Goal: Task Accomplishment & Management: Manage account settings

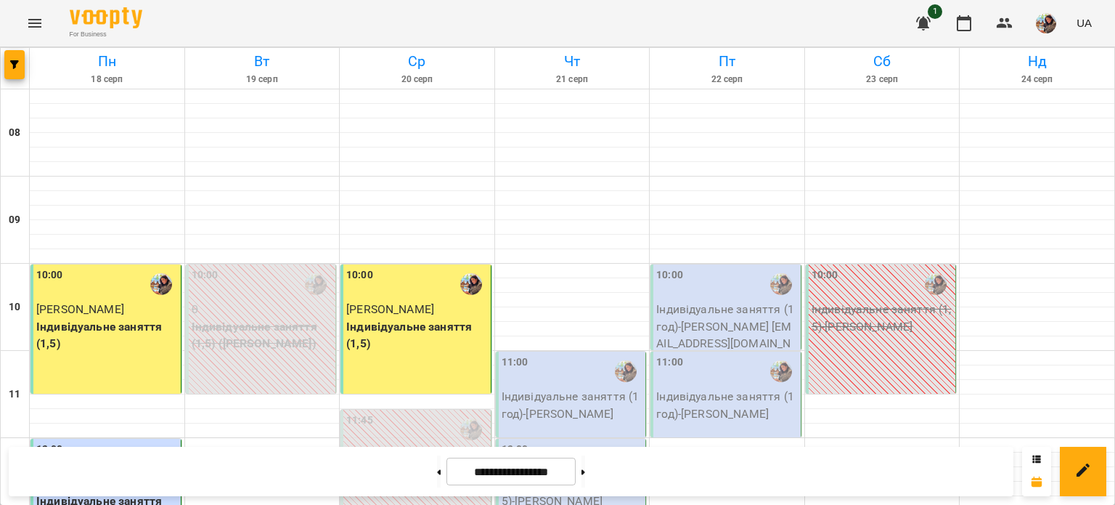
scroll to position [157, 0]
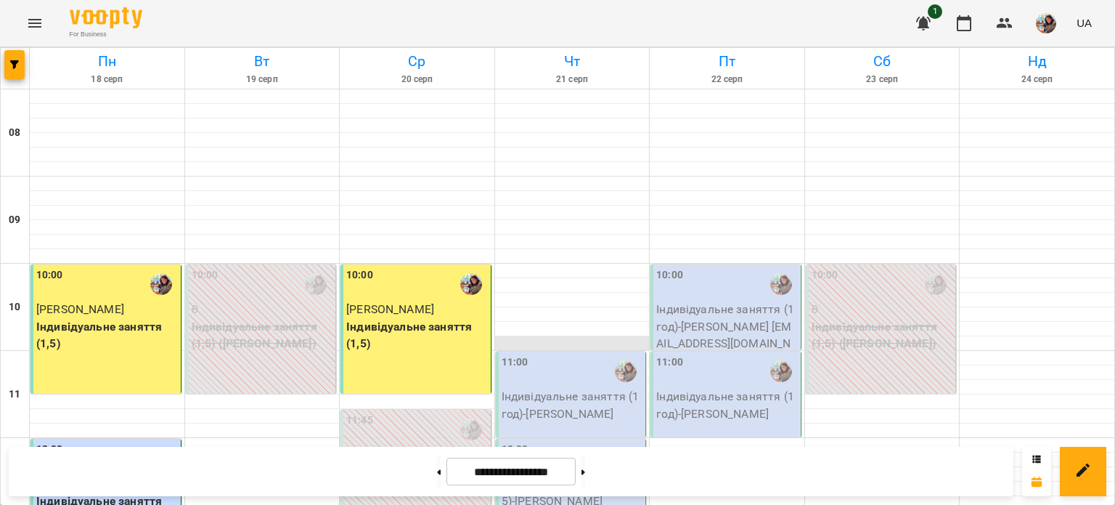
scroll to position [112, 0]
click at [541, 388] on p "Індивідуальне заняття (1 год) - [PERSON_NAME]" at bounding box center [573, 405] width 142 height 34
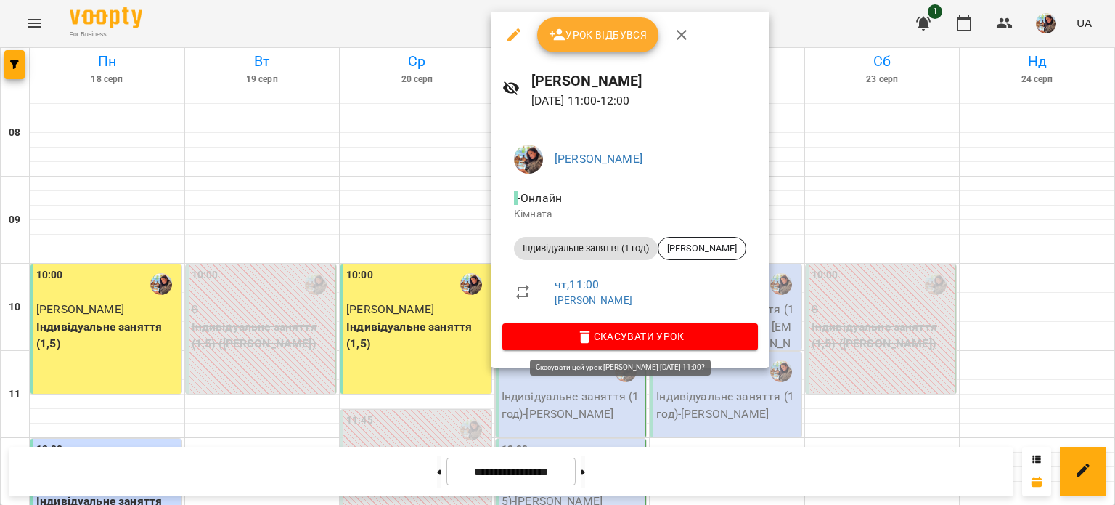
click at [651, 333] on span "Скасувати Урок" at bounding box center [630, 335] width 232 height 17
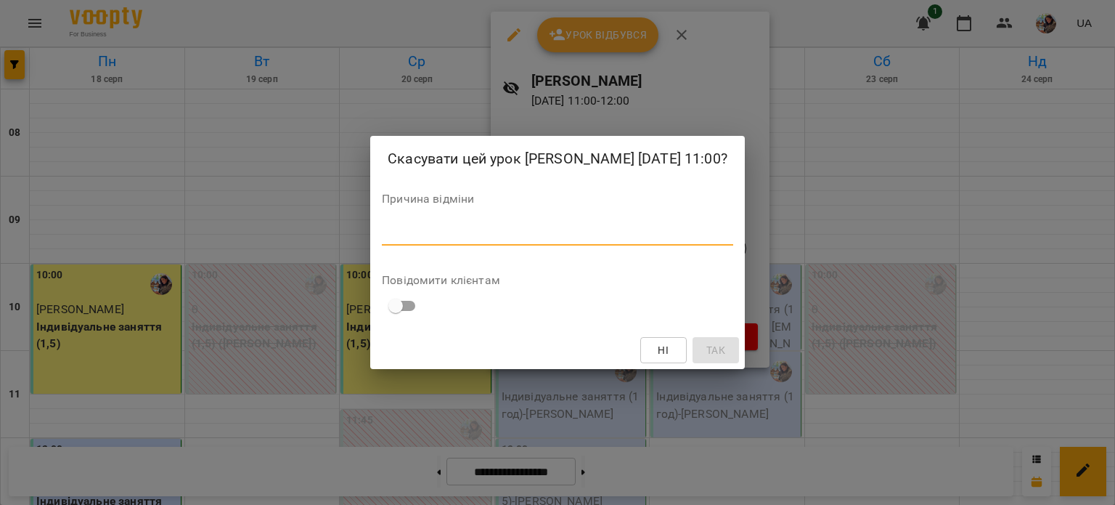
click at [498, 240] on textarea at bounding box center [557, 234] width 351 height 14
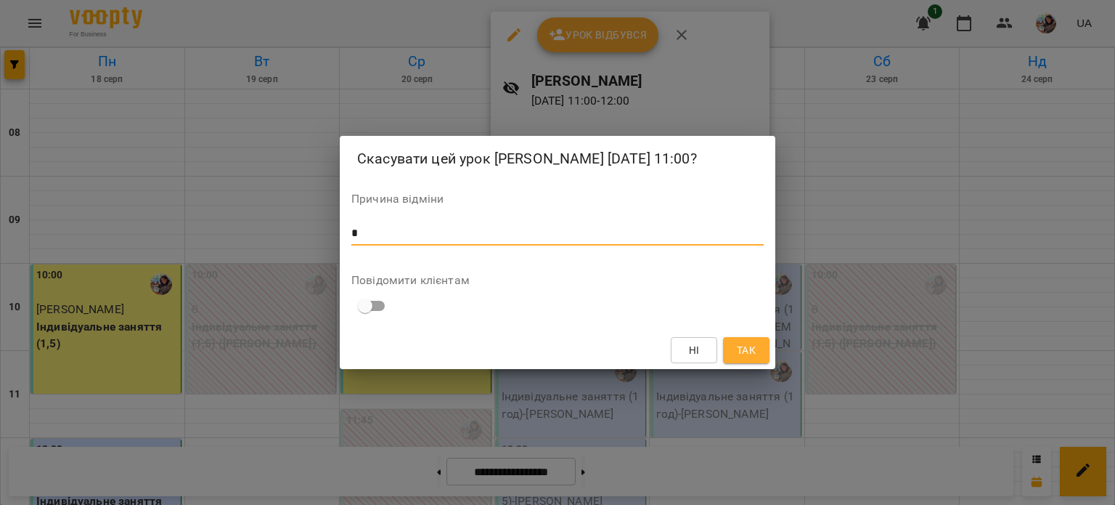
type textarea "*"
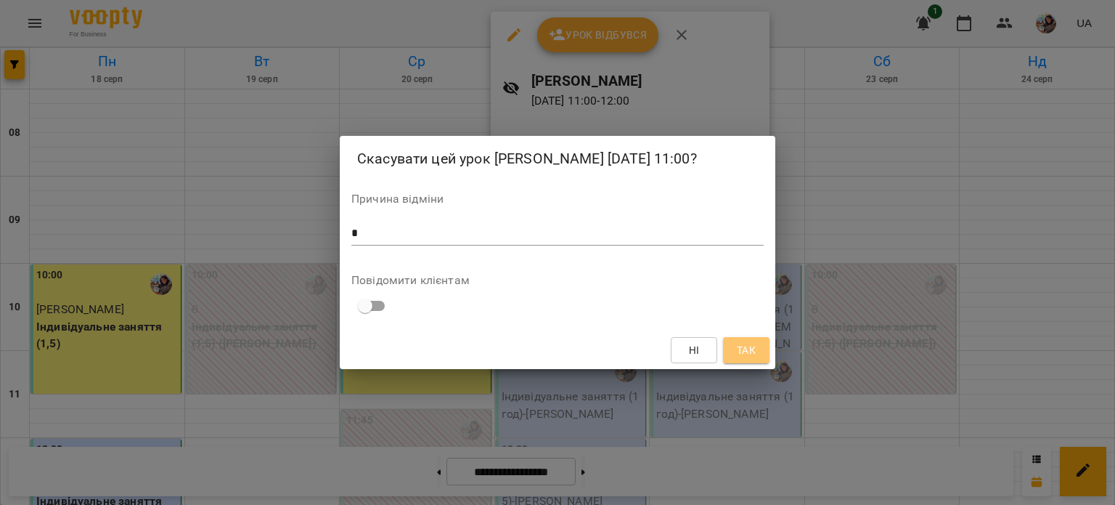
click at [756, 359] on span "Так" at bounding box center [746, 349] width 23 height 17
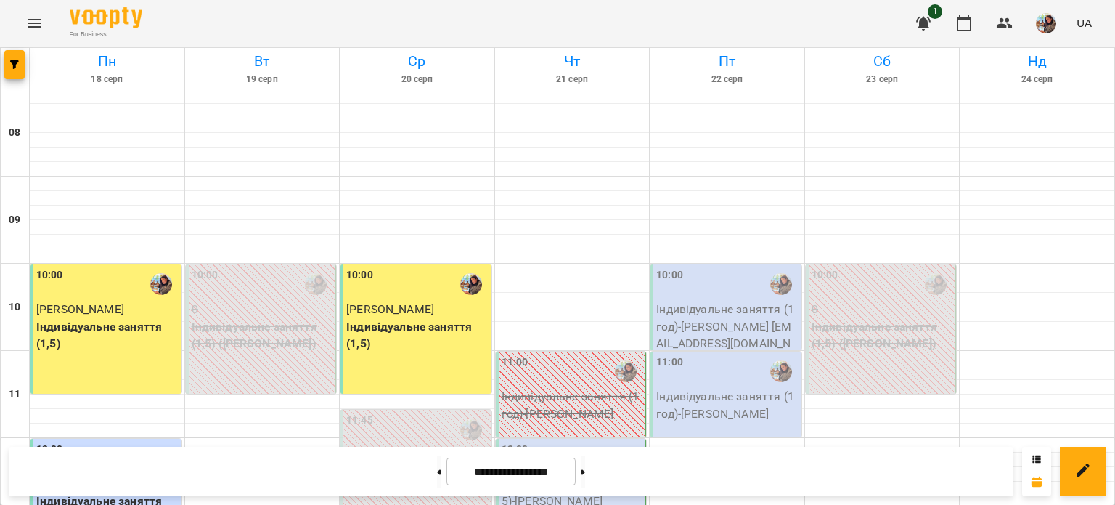
click at [572, 475] on p "Індивідуальне заняття (1,5) - [PERSON_NAME]" at bounding box center [573, 492] width 142 height 34
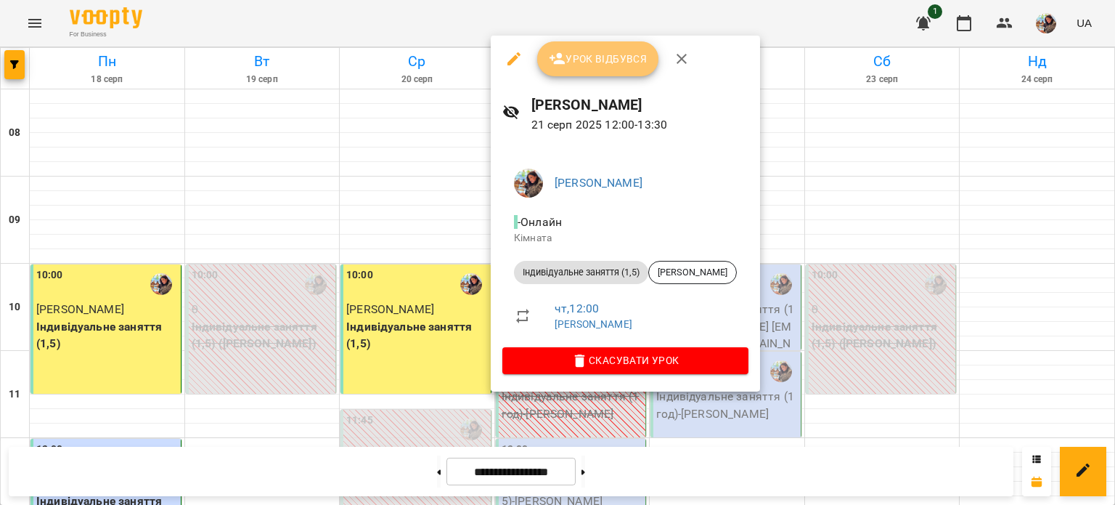
click at [582, 61] on span "Урок відбувся" at bounding box center [598, 58] width 99 height 17
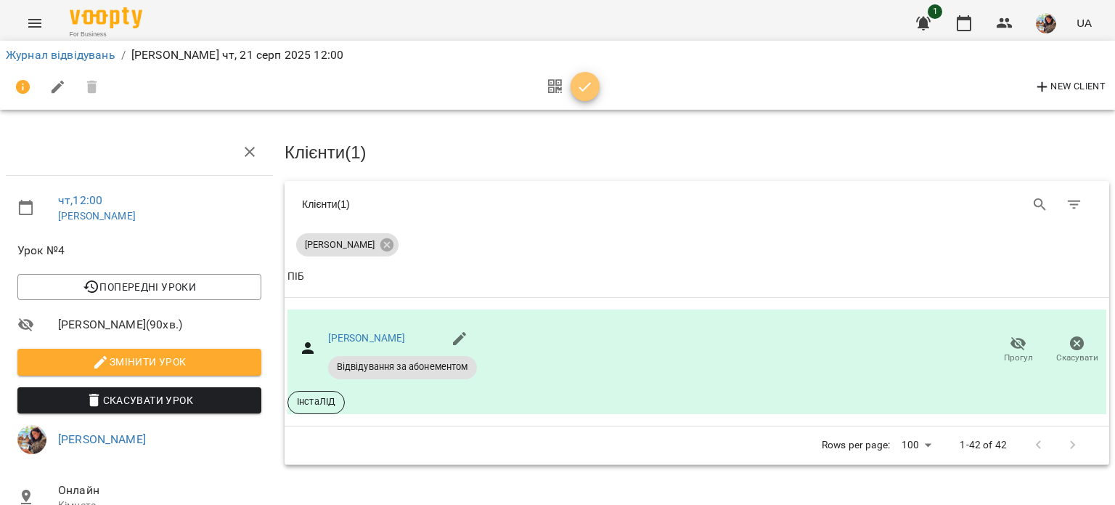
click at [582, 89] on icon "button" at bounding box center [585, 86] width 12 height 9
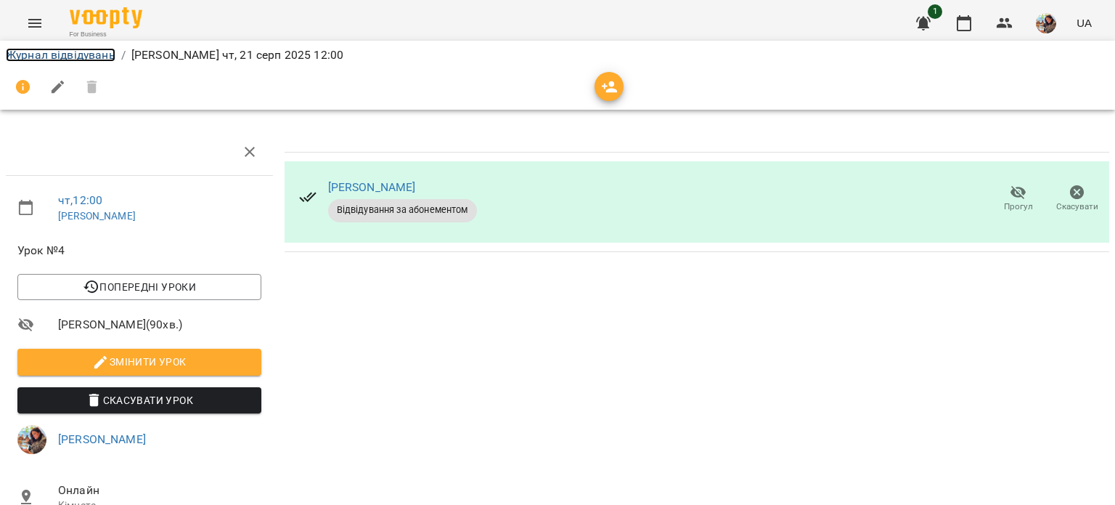
click at [81, 52] on link "Журнал відвідувань" at bounding box center [61, 55] width 110 height 14
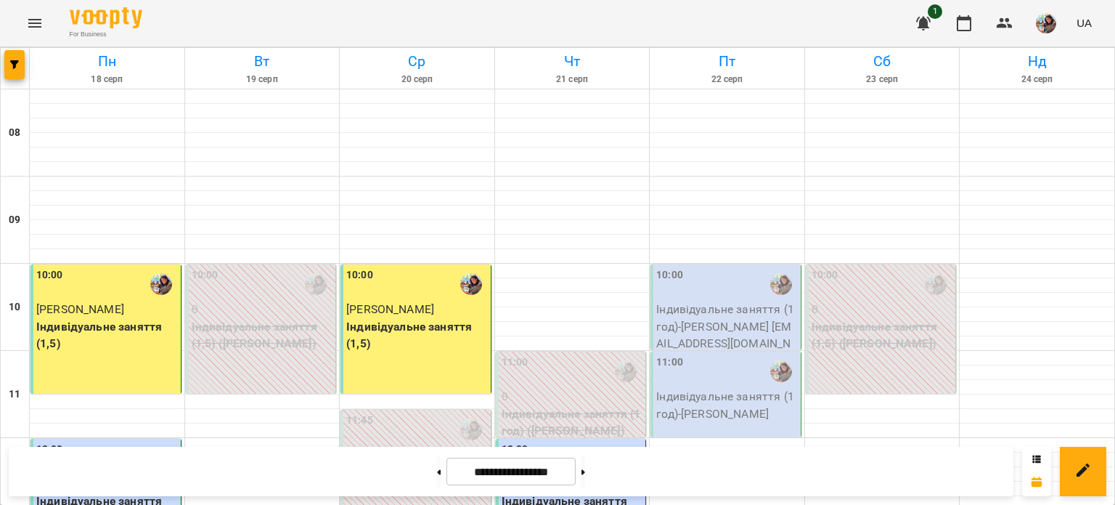
scroll to position [641, 0]
